Goal: Check status: Check status

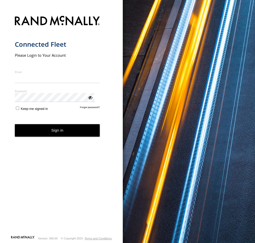
type input "**********"
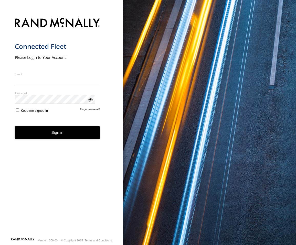
type input "**********"
click at [54, 130] on button "Sign in" at bounding box center [57, 132] width 85 height 13
